Goal: Task Accomplishment & Management: Use online tool/utility

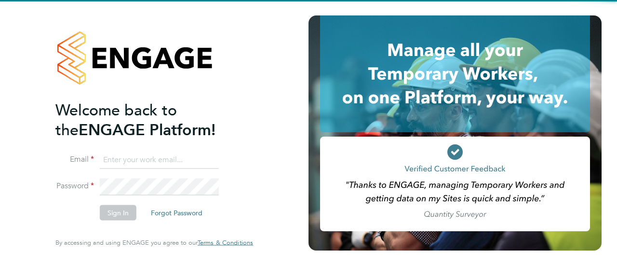
click at [148, 154] on input at bounding box center [159, 159] width 119 height 17
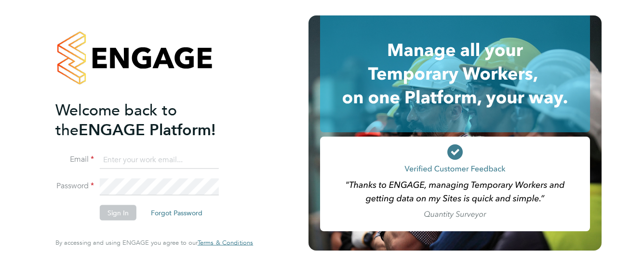
type input "[PERSON_NAME][EMAIL_ADDRESS][PERSON_NAME][DOMAIN_NAME]"
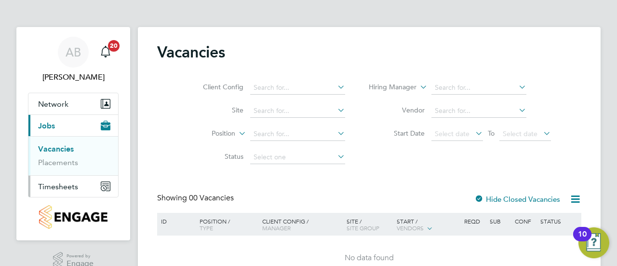
click at [66, 177] on button "Timesheets" at bounding box center [73, 186] width 90 height 21
click at [60, 171] on link "Timesheets" at bounding box center [58, 170] width 40 height 9
